Goal: Check status: Check status

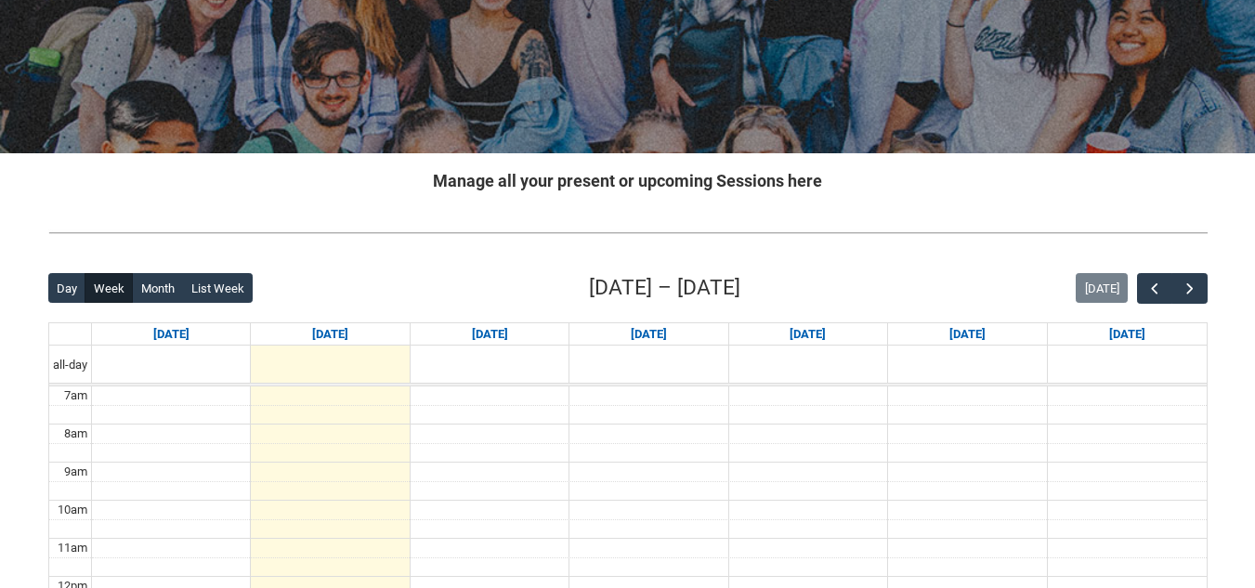
scroll to position [217, 0]
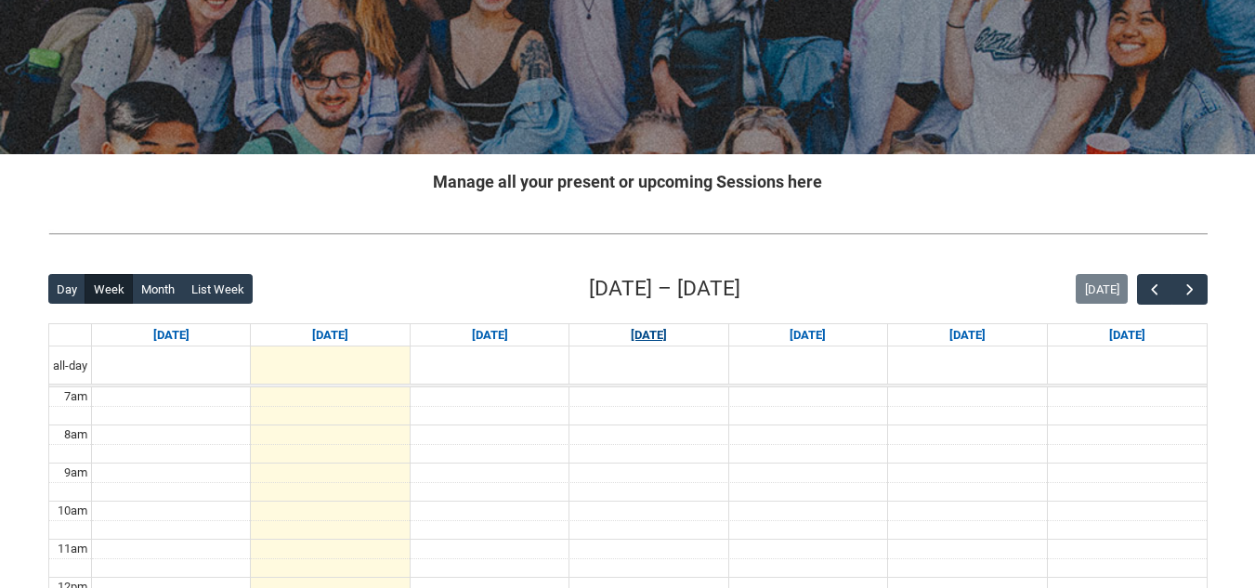
click at [671, 339] on link "[DATE]" at bounding box center [649, 335] width 44 height 22
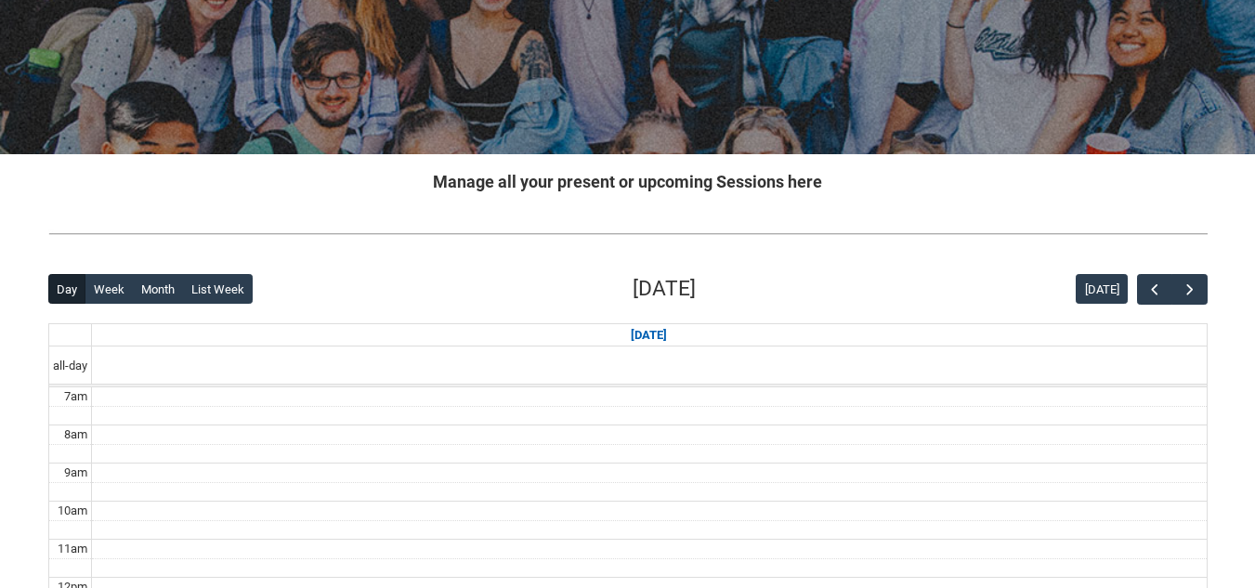
click at [671, 339] on link "[DATE]" at bounding box center [649, 335] width 44 height 22
click at [1196, 288] on span "button" at bounding box center [1190, 290] width 19 height 19
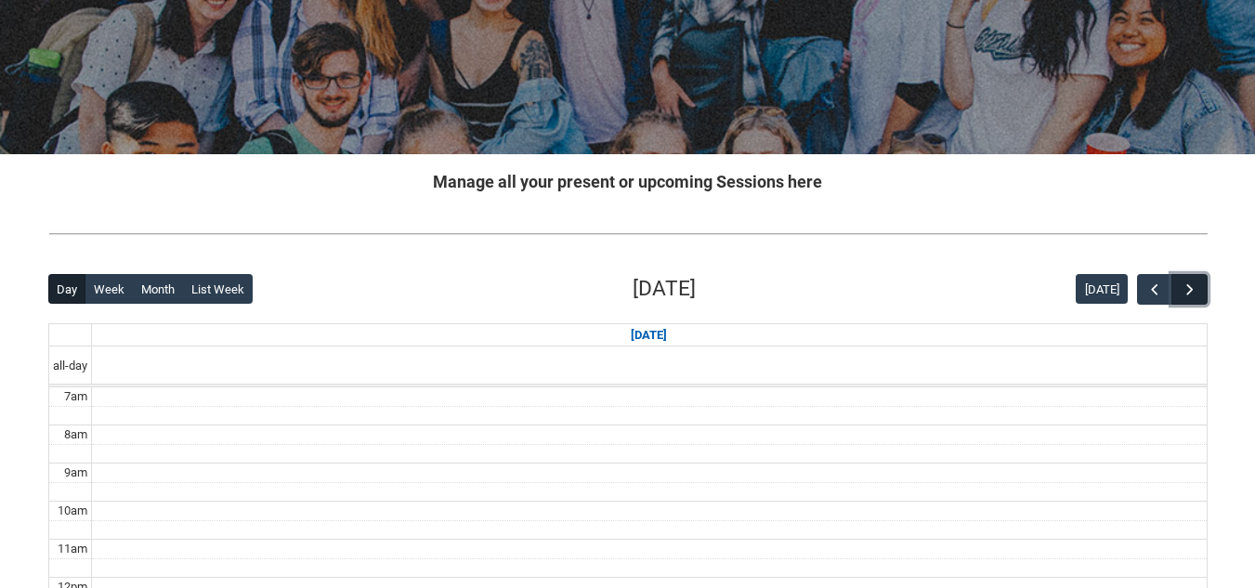
click at [1196, 288] on span "button" at bounding box center [1190, 290] width 19 height 19
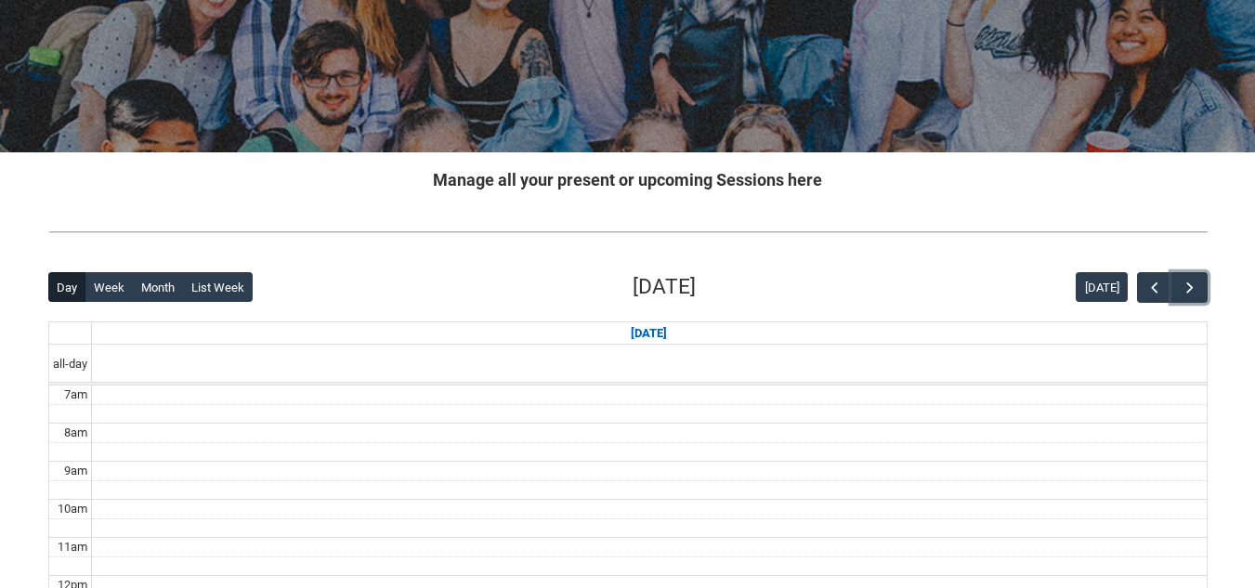
scroll to position [0, 0]
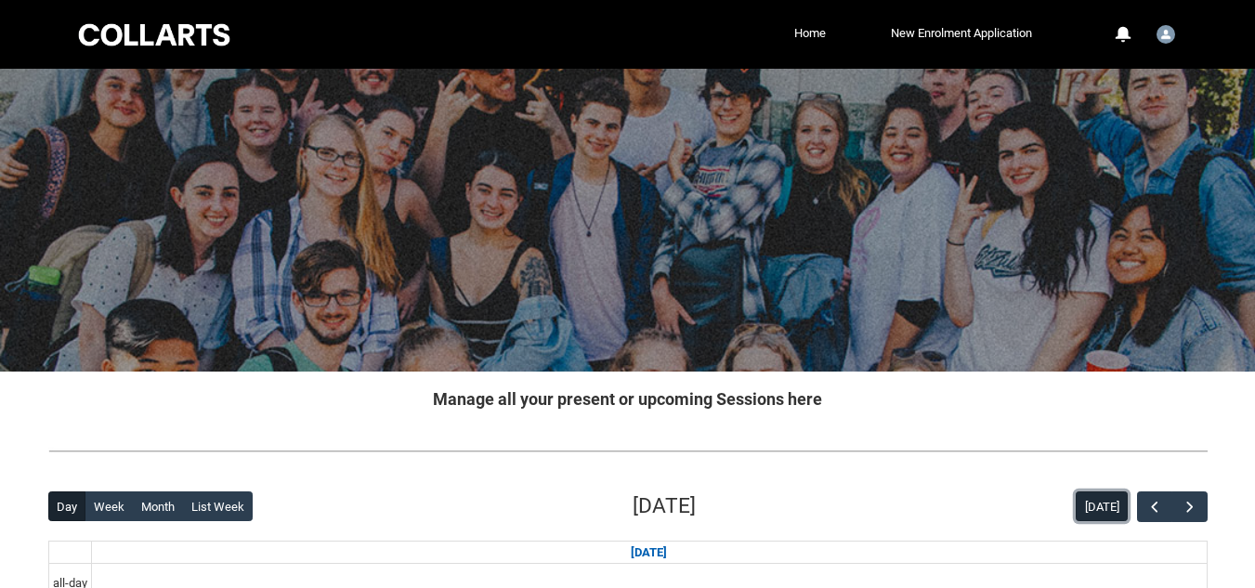
click at [1107, 514] on button "[DATE]" at bounding box center [1102, 506] width 52 height 30
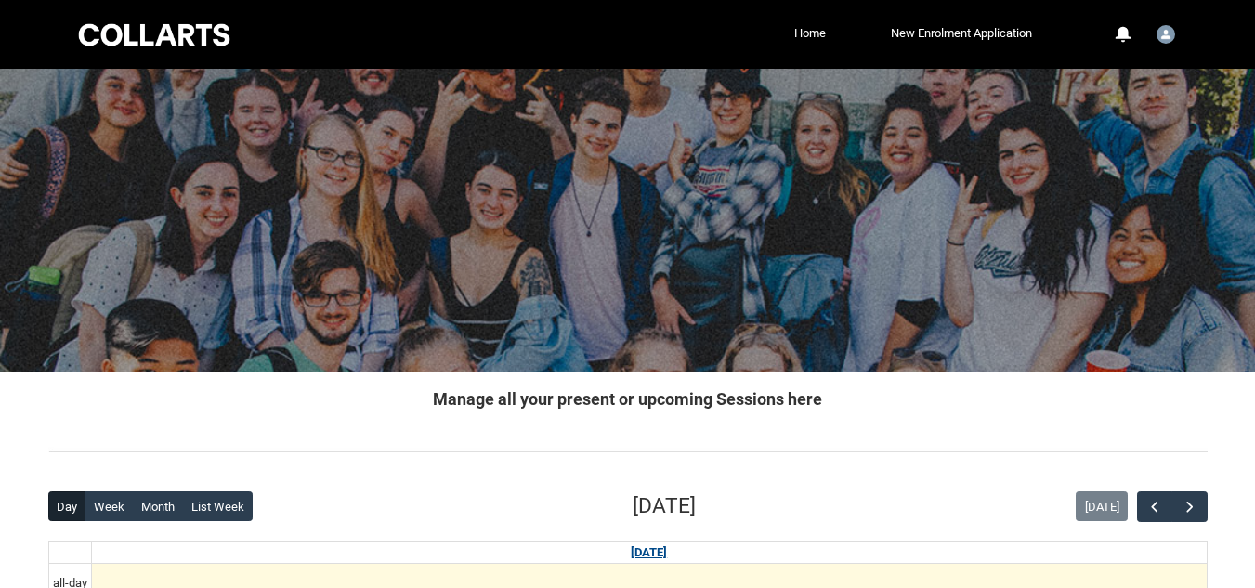
click at [661, 555] on link "[DATE]" at bounding box center [649, 553] width 44 height 22
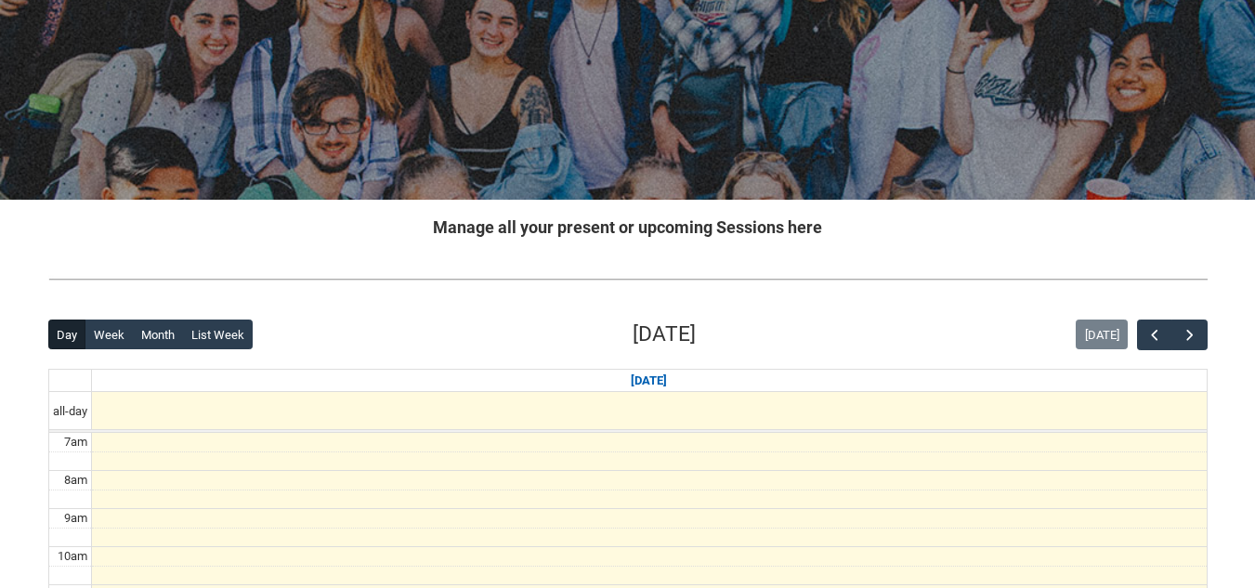
scroll to position [173, 0]
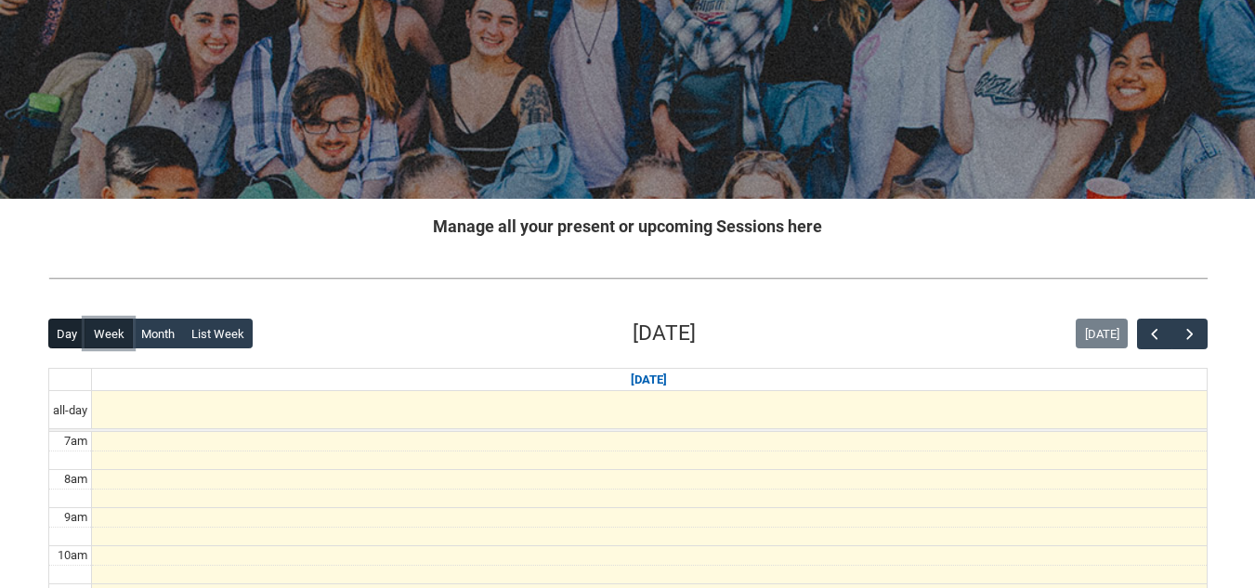
click at [102, 333] on button "Week" at bounding box center [109, 334] width 48 height 30
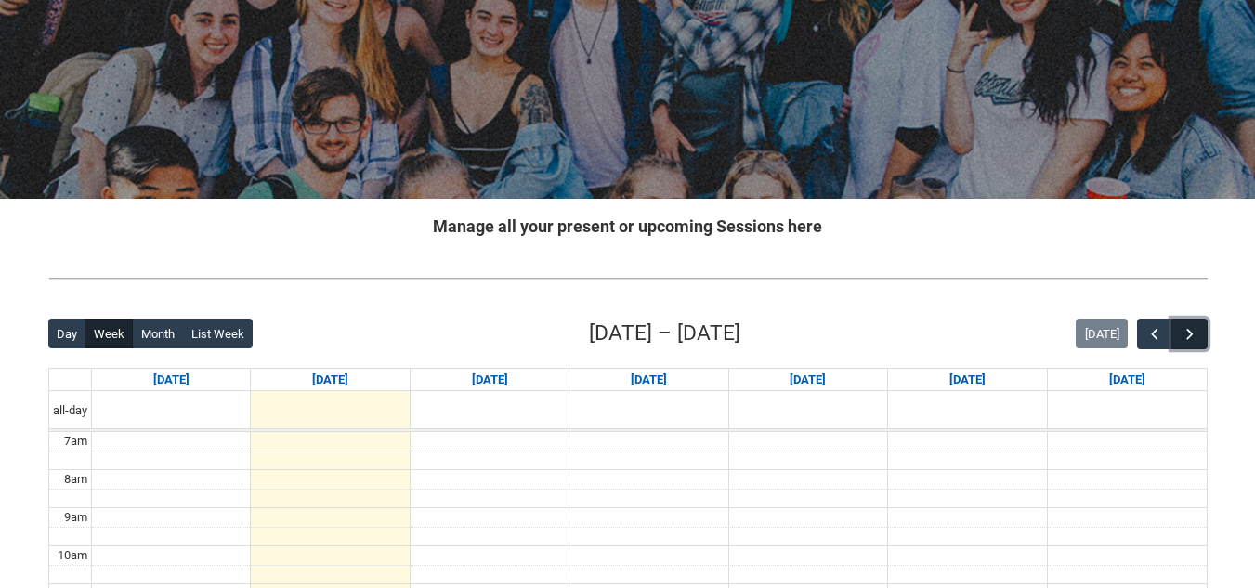
click at [1196, 335] on span "button" at bounding box center [1190, 334] width 19 height 19
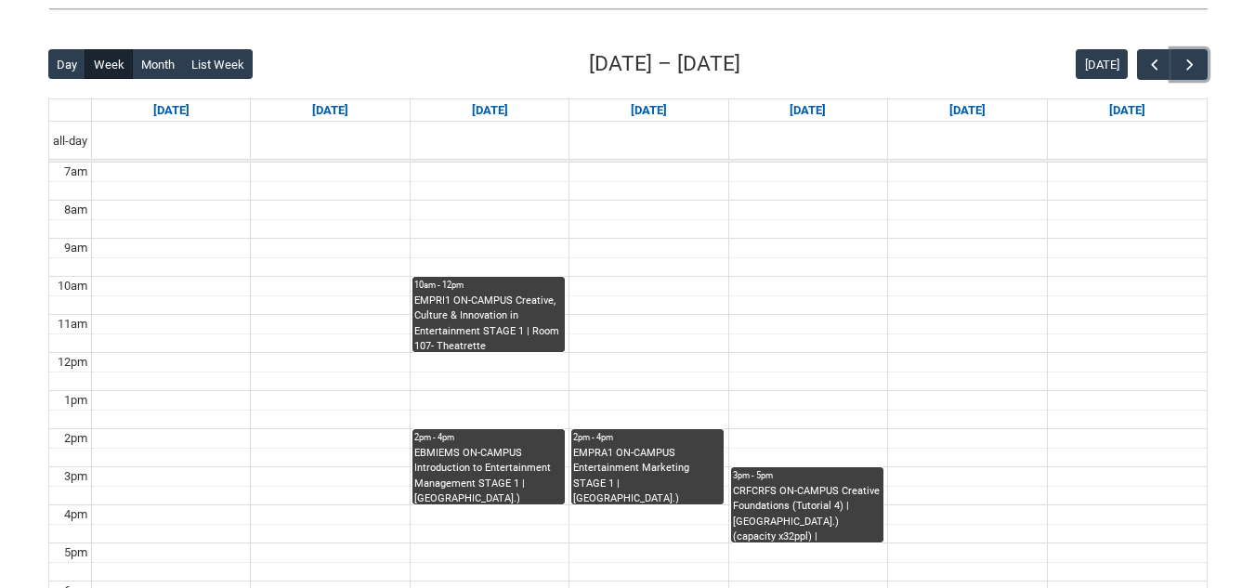
scroll to position [441, 0]
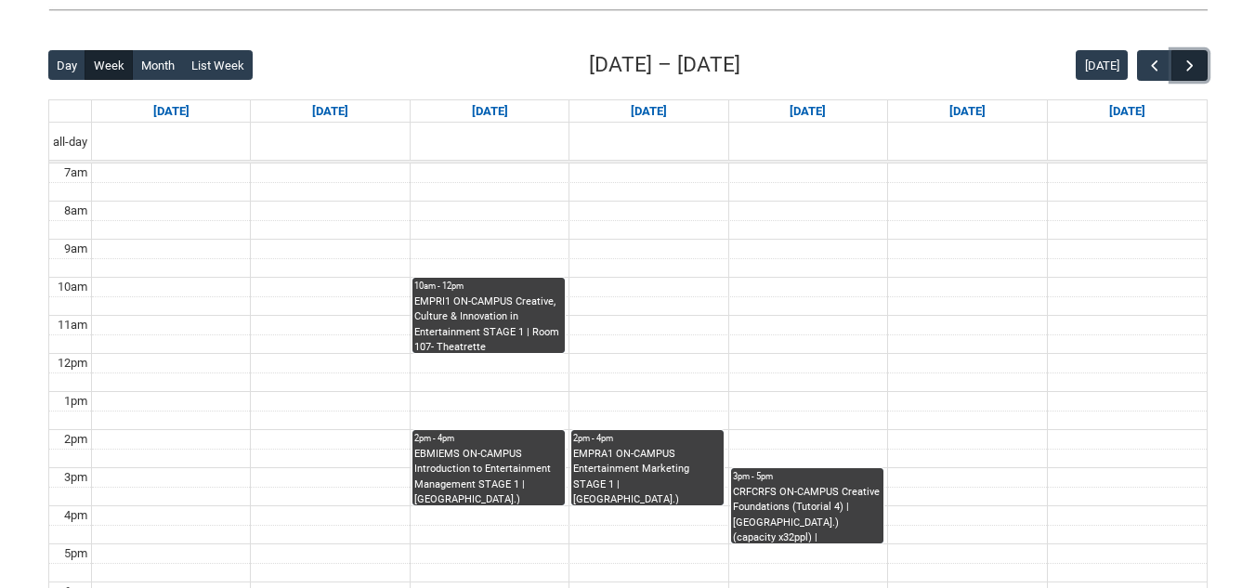
click at [1201, 76] on button "button" at bounding box center [1189, 65] width 35 height 31
click at [1200, 67] on button "button" at bounding box center [1189, 65] width 35 height 31
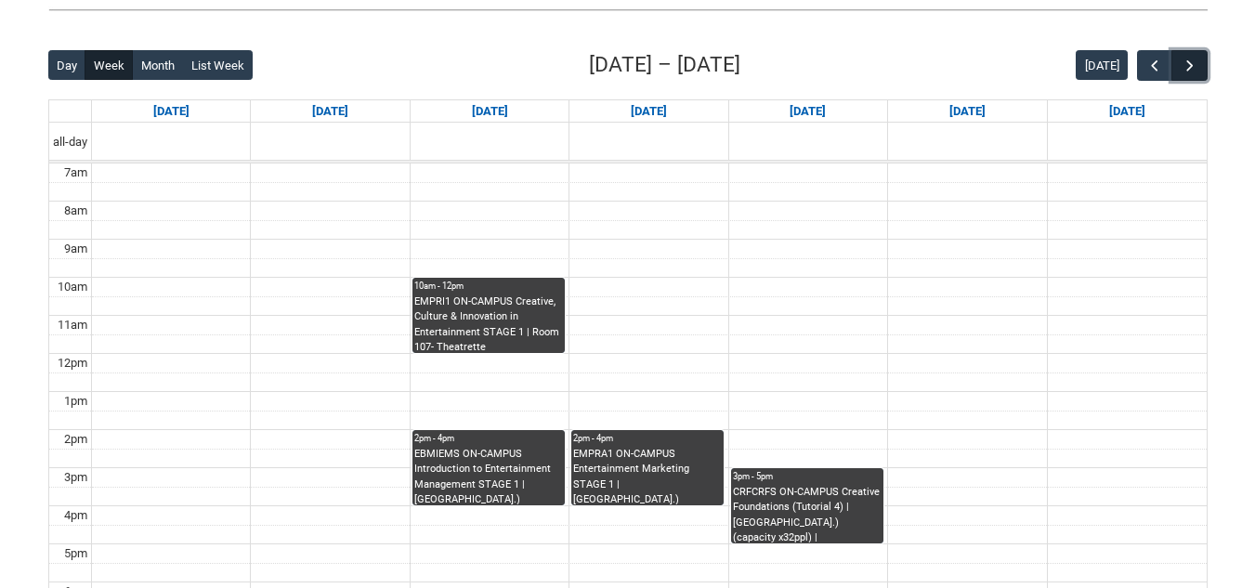
click at [1200, 67] on button "button" at bounding box center [1189, 65] width 35 height 31
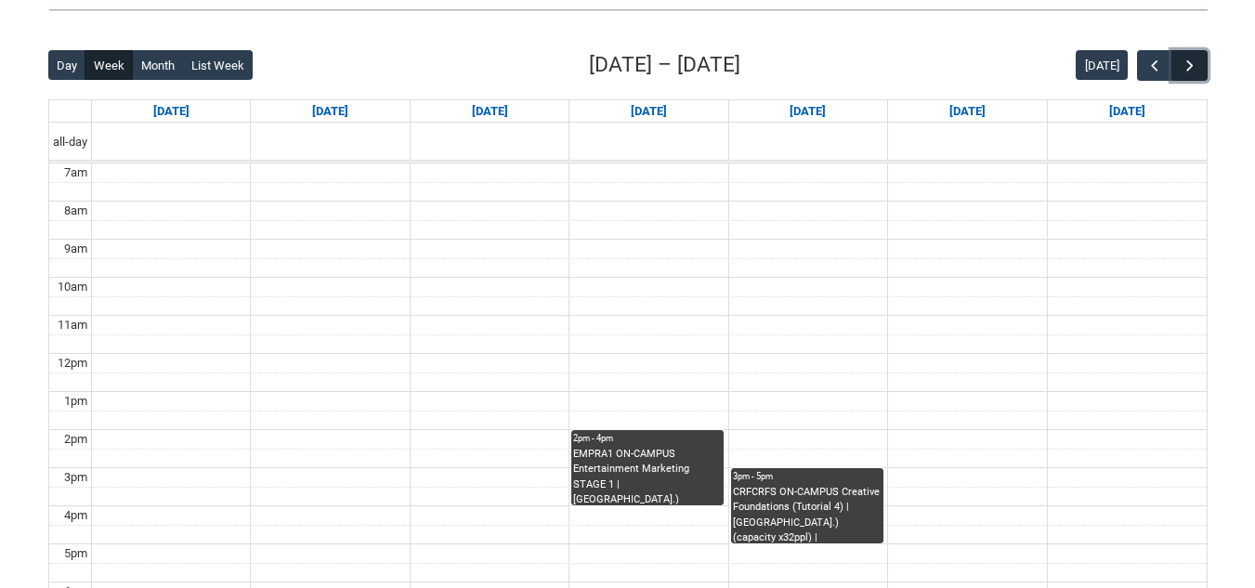
click at [1200, 67] on button "button" at bounding box center [1189, 65] width 35 height 31
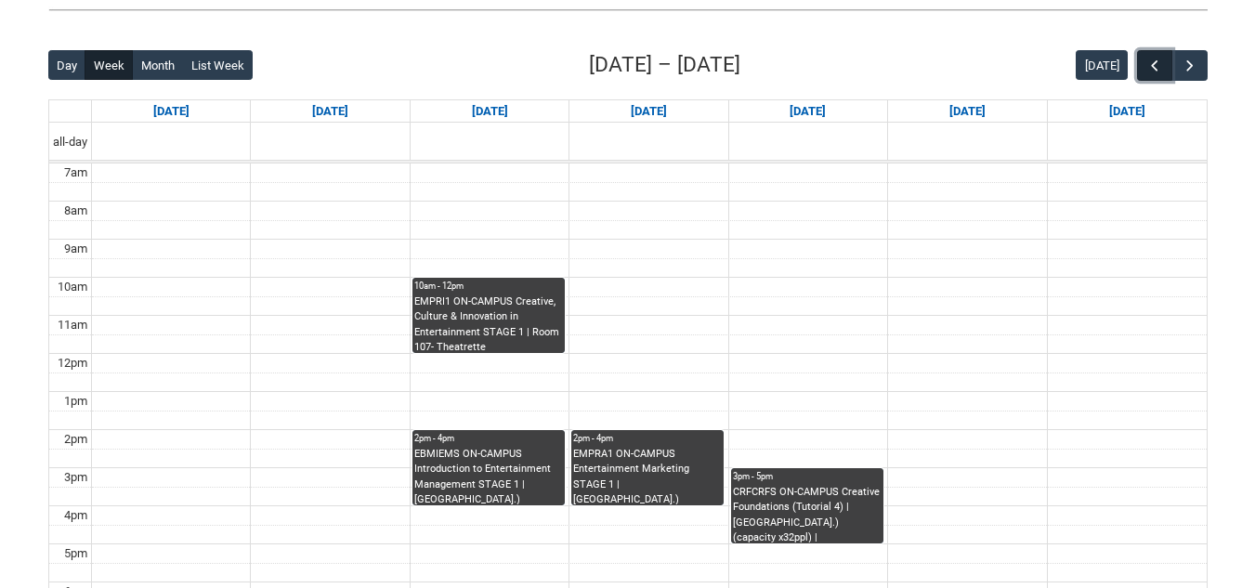
click at [1169, 64] on button "button" at bounding box center [1154, 65] width 35 height 31
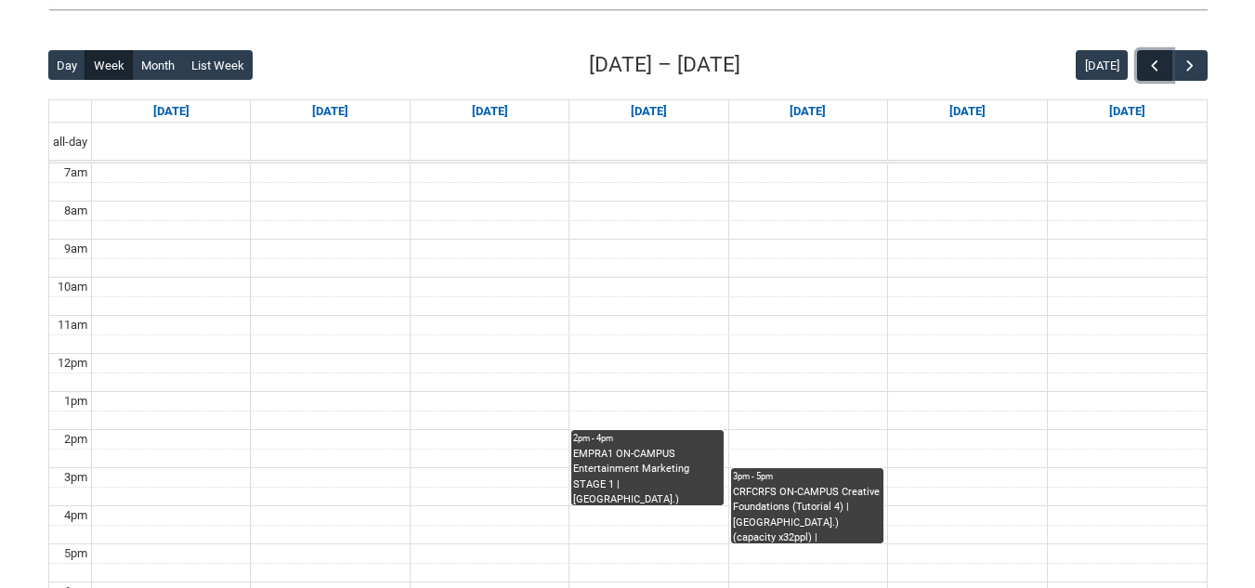
click at [1169, 64] on button "button" at bounding box center [1154, 65] width 35 height 31
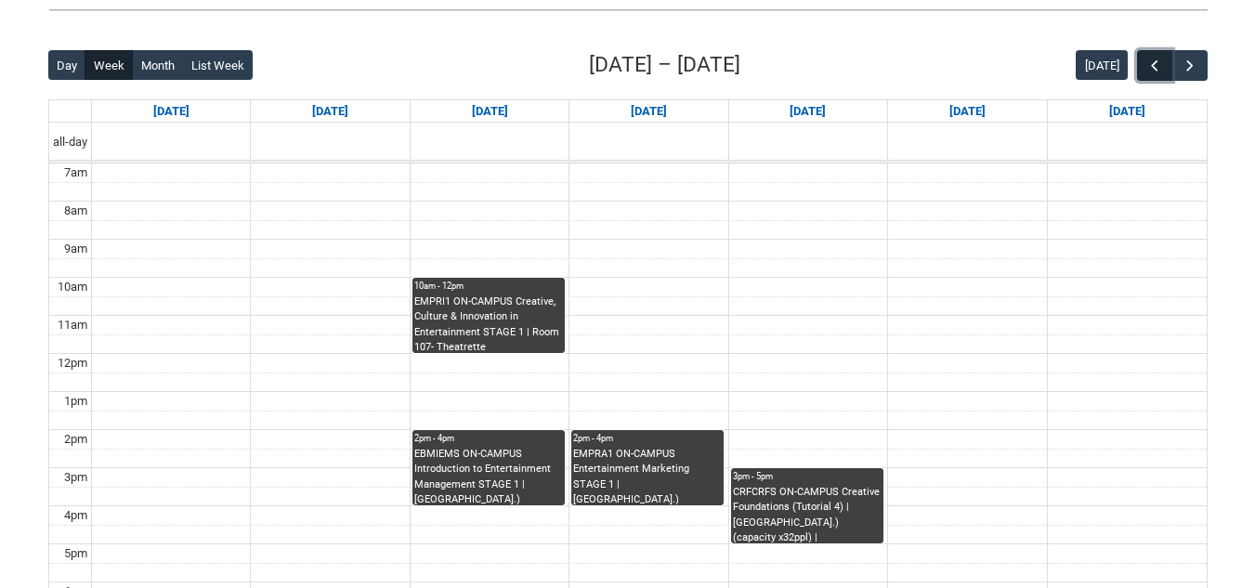
click at [1169, 64] on button "button" at bounding box center [1154, 65] width 35 height 31
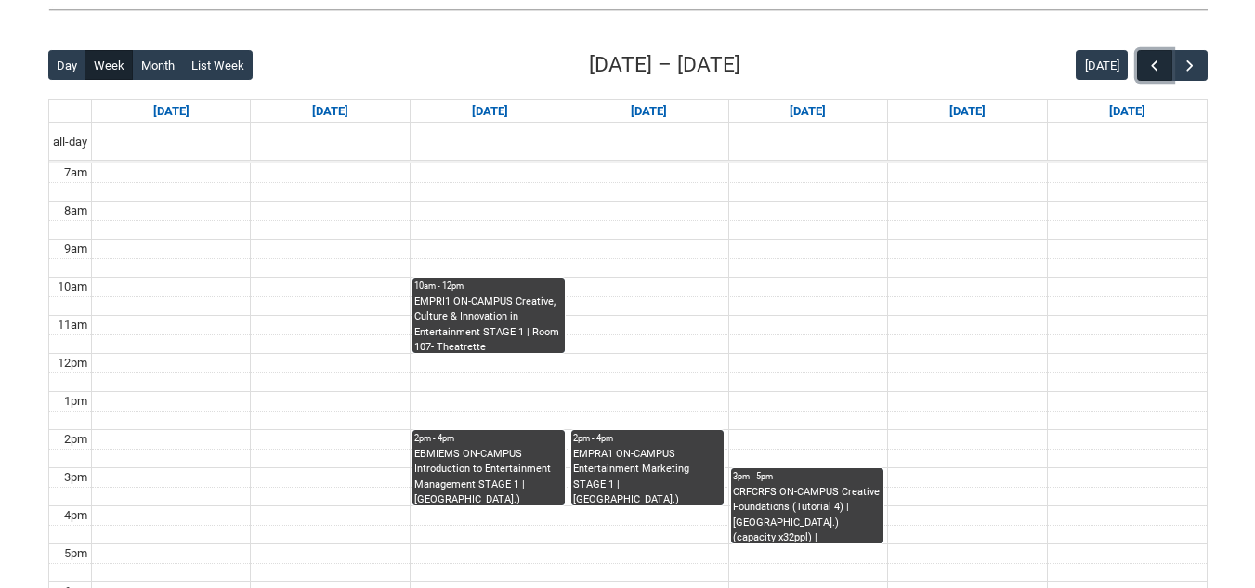
click at [1169, 64] on button "button" at bounding box center [1154, 65] width 35 height 31
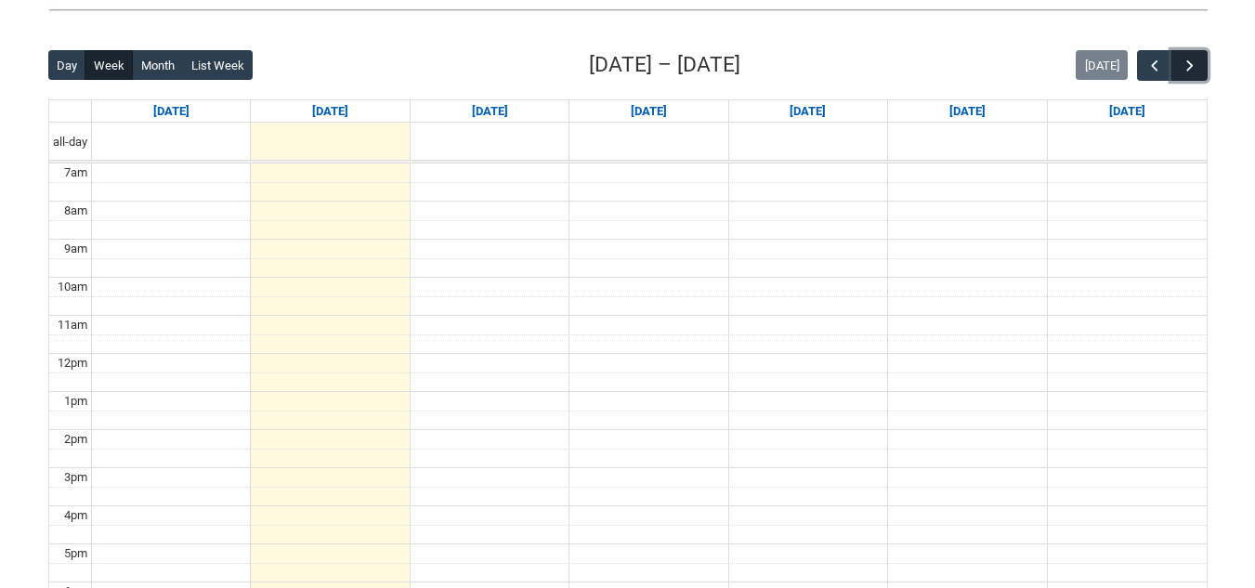
click at [1199, 65] on button "button" at bounding box center [1189, 65] width 35 height 31
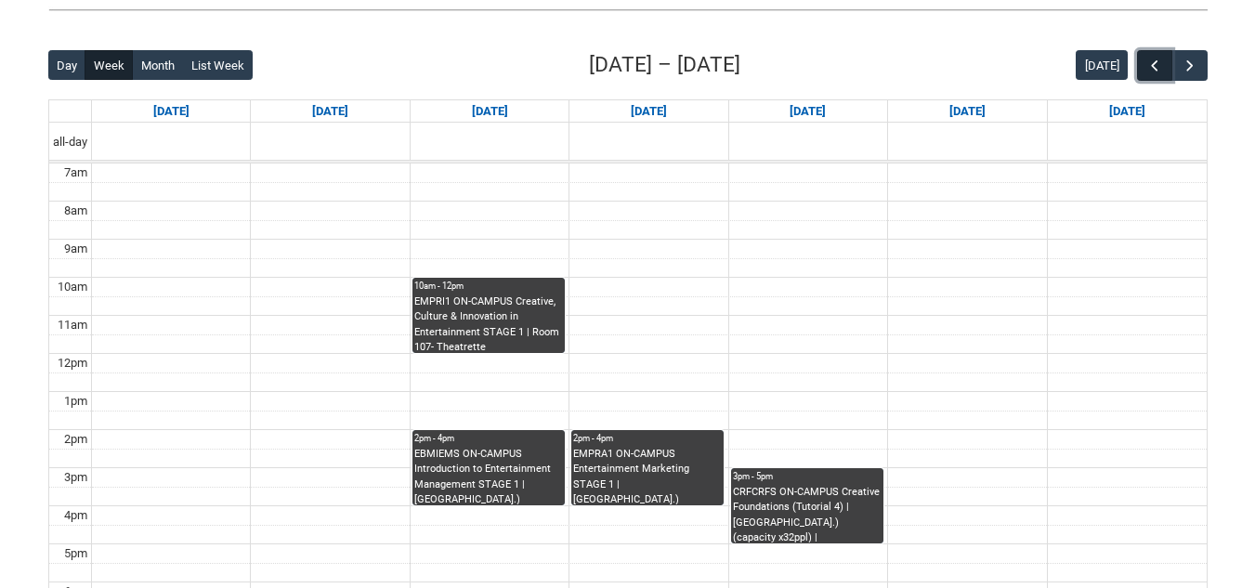
click at [1161, 60] on span "button" at bounding box center [1155, 66] width 19 height 19
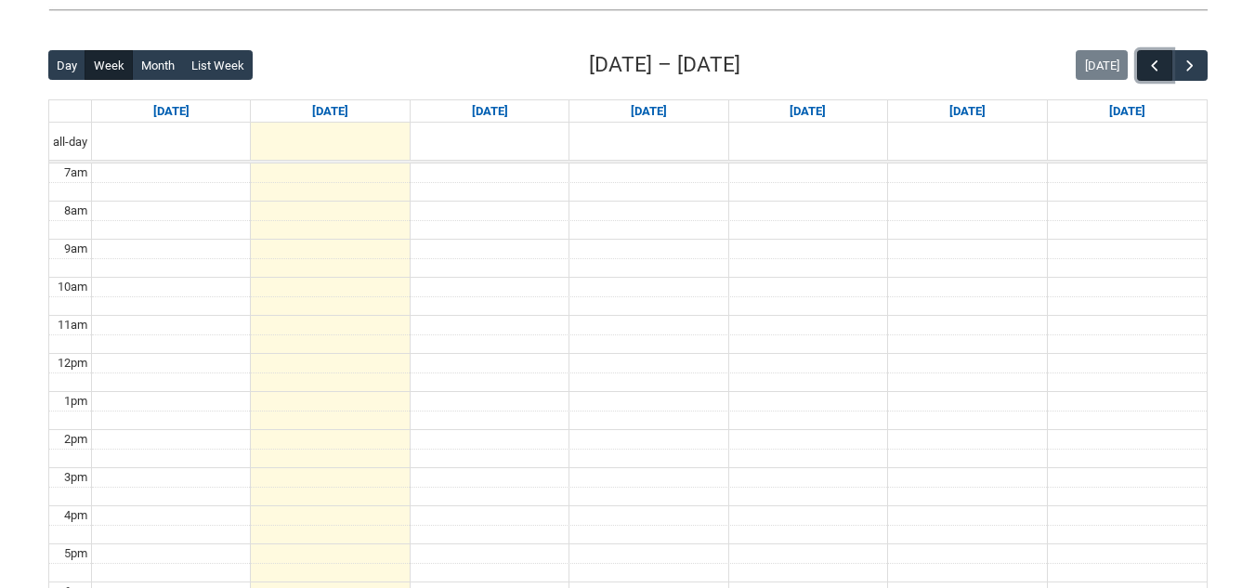
click at [1161, 60] on span "button" at bounding box center [1155, 66] width 19 height 19
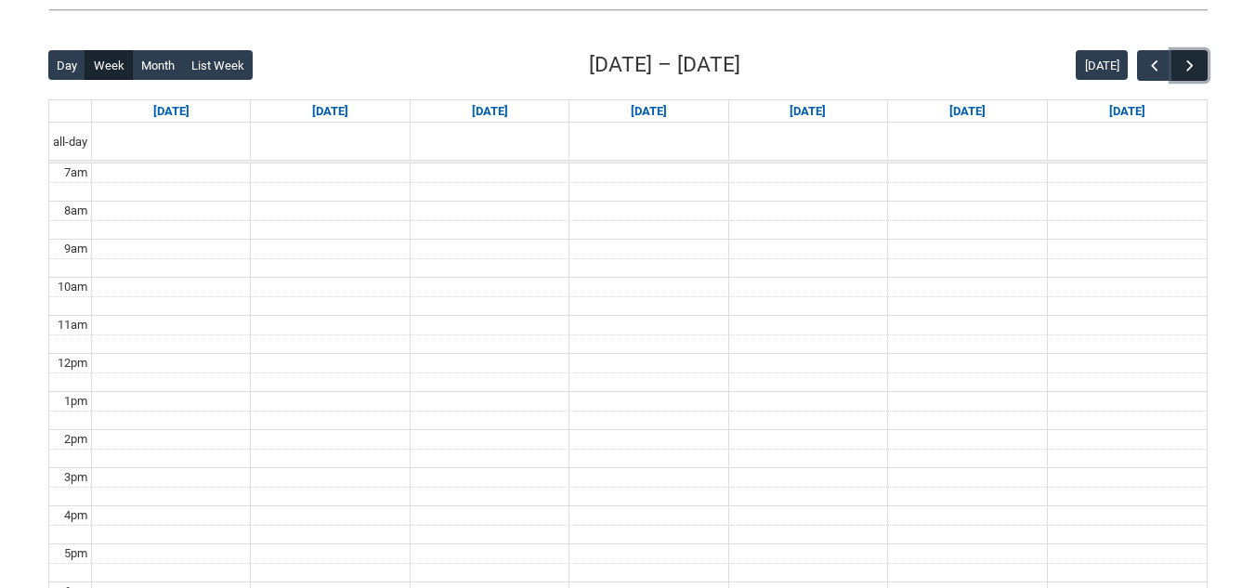
click at [1199, 64] on button "button" at bounding box center [1189, 65] width 35 height 31
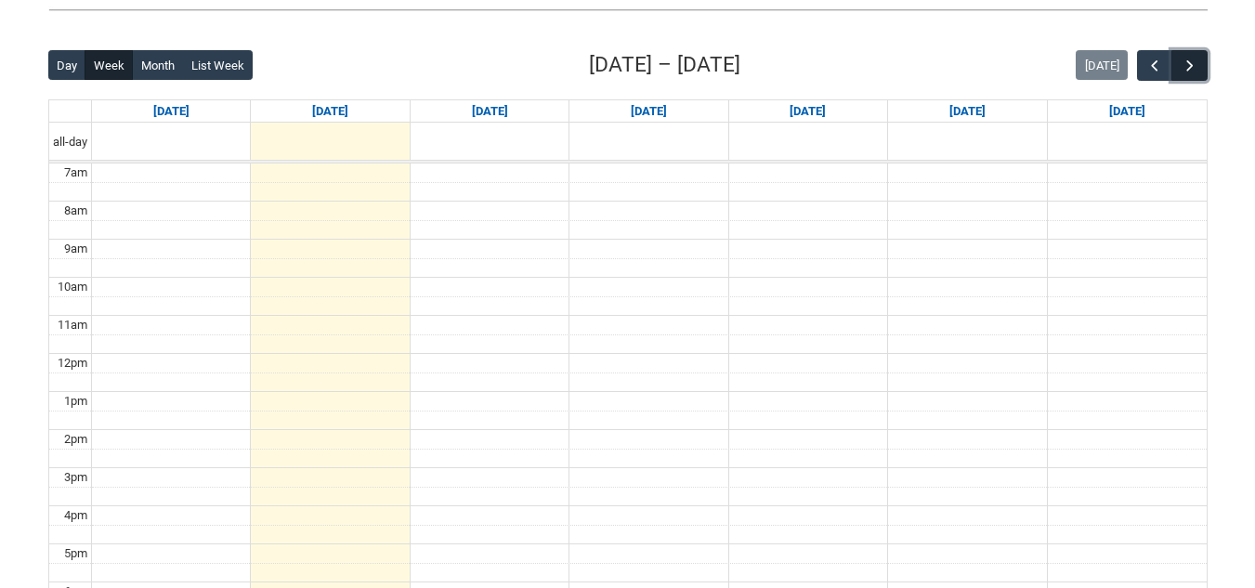
click at [1199, 64] on button "button" at bounding box center [1189, 65] width 35 height 31
